Goal: Task Accomplishment & Management: Manage account settings

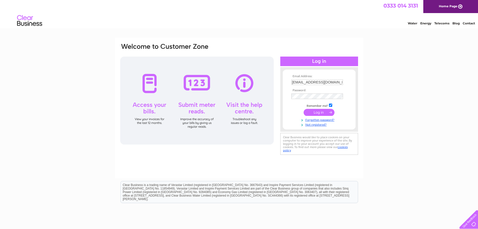
click at [322, 112] on input "submit" at bounding box center [319, 112] width 31 height 7
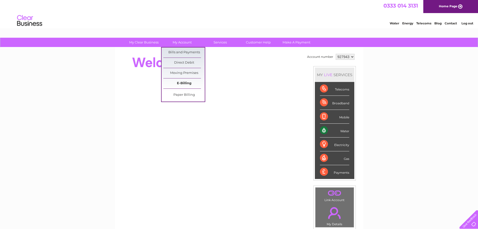
click at [188, 82] on link "E-Billing" at bounding box center [183, 83] width 41 height 10
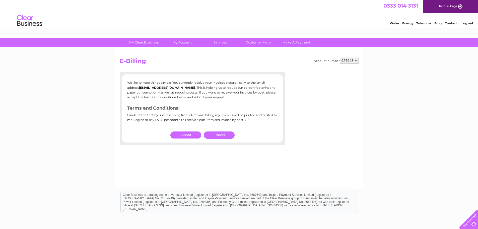
click at [181, 137] on input "submit" at bounding box center [185, 134] width 31 height 7
click at [218, 134] on link "Cancel" at bounding box center [219, 134] width 31 height 7
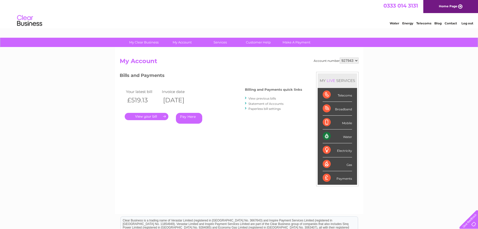
click at [158, 119] on link "." at bounding box center [147, 116] width 44 height 7
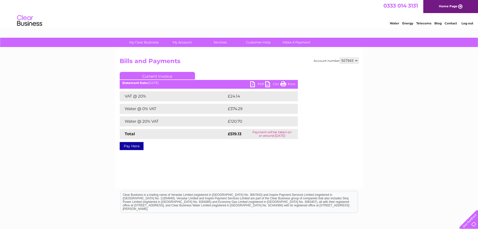
click at [261, 84] on link "PDF" at bounding box center [257, 84] width 15 height 7
